Goal: Task Accomplishment & Management: Manage account settings

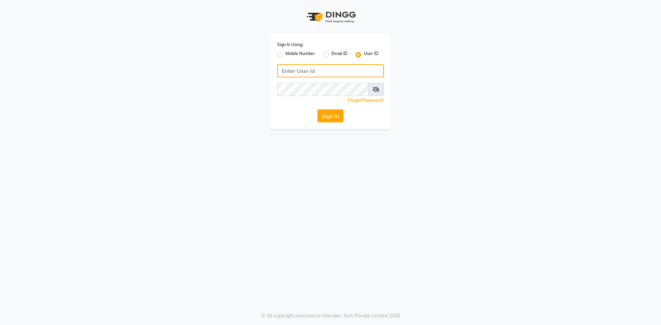
type input "aplushairxpress"
click at [322, 106] on div "Sign In Using: Mobile Number Email ID User ID aplushairxpress Remember me Forgo…" at bounding box center [330, 81] width 121 height 95
click at [323, 117] on button "Sign In" at bounding box center [331, 116] width 26 height 13
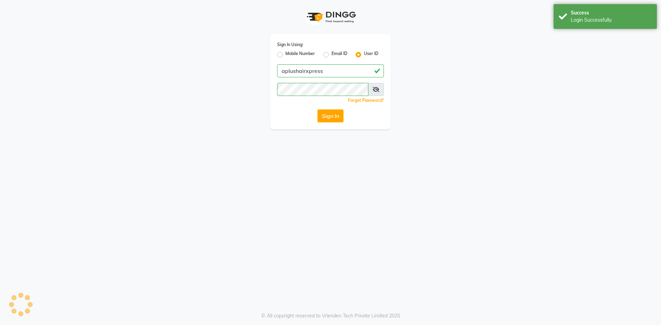
select select "113"
select select "service"
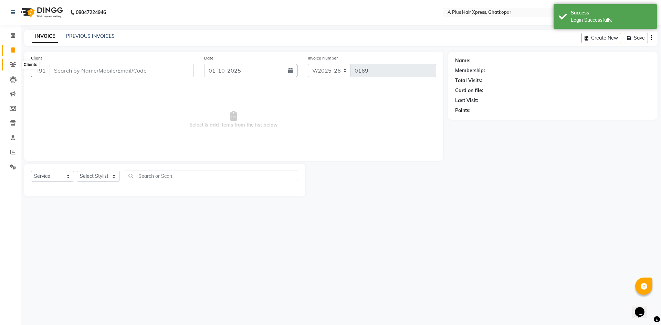
click at [12, 64] on icon at bounding box center [13, 64] width 7 height 5
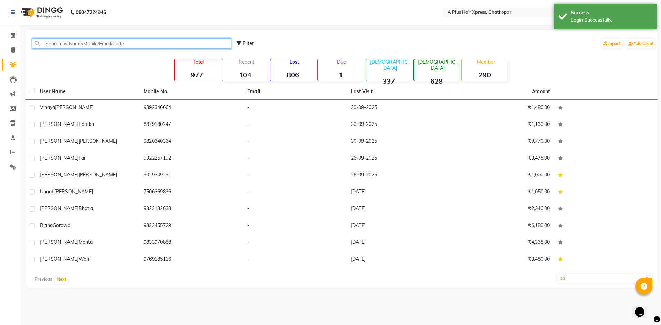
click at [110, 43] on input "text" at bounding box center [131, 43] width 199 height 11
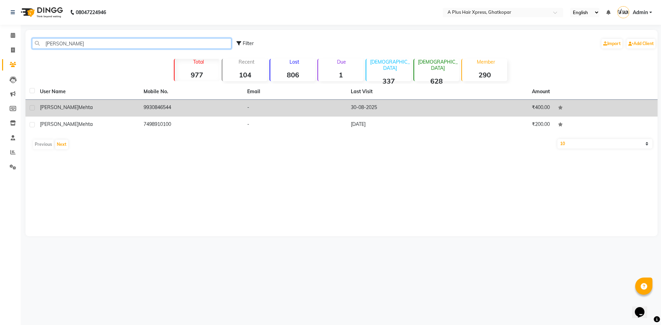
type input "[PERSON_NAME]"
click at [148, 106] on td "9930846544" at bounding box center [191, 108] width 104 height 17
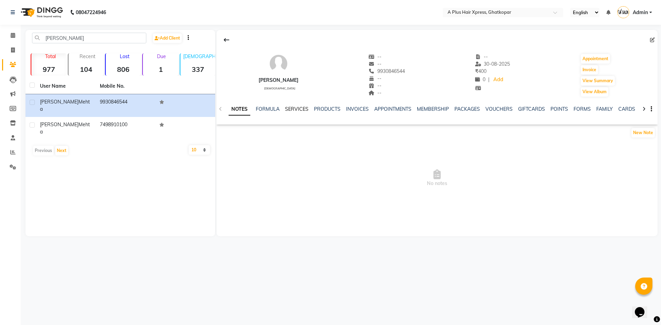
click at [294, 107] on link "SERVICES" at bounding box center [296, 109] width 23 height 6
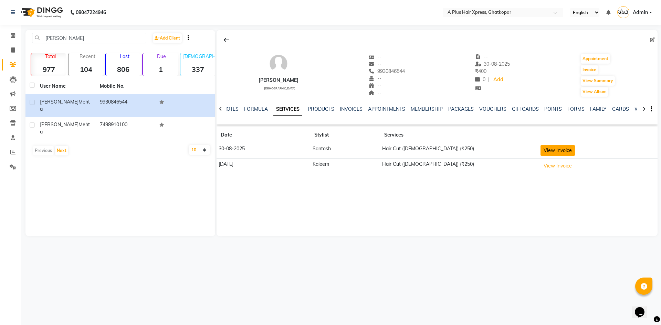
click at [550, 153] on button "View Invoice" at bounding box center [558, 150] width 34 height 11
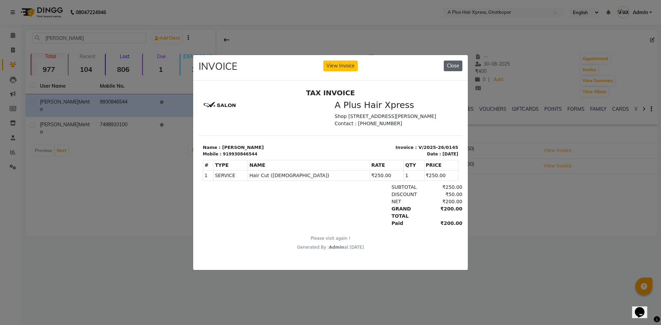
click at [447, 63] on button "Close" at bounding box center [453, 66] width 19 height 11
